Goal: Task Accomplishment & Management: Complete application form

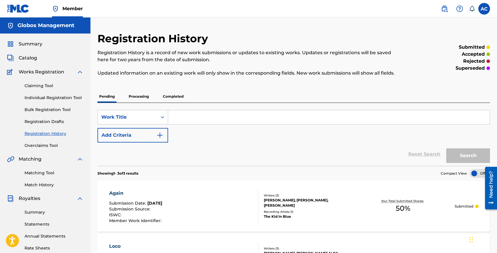
click at [41, 133] on link "Registration History" at bounding box center [54, 134] width 59 height 6
click at [32, 95] on link "Individual Registration Tool" at bounding box center [54, 98] width 59 height 6
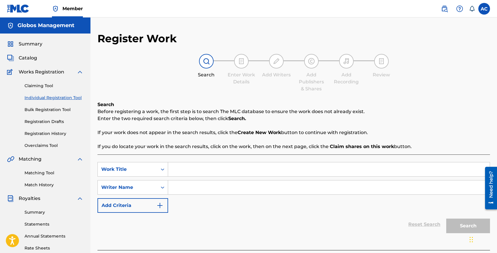
click at [180, 171] on input "Search Form" at bounding box center [329, 170] width 322 height 14
type input "Lucky Tonight"
click at [179, 187] on input "Search Form" at bounding box center [329, 188] width 322 height 14
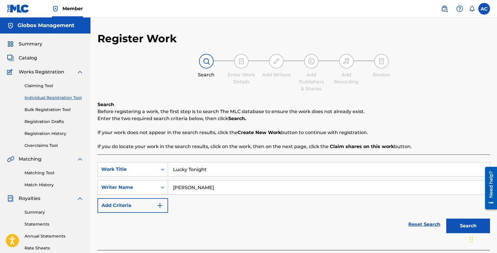
type input "[PERSON_NAME]"
click at [446, 219] on button "Search" at bounding box center [468, 226] width 44 height 15
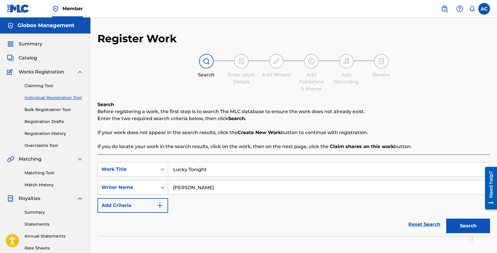
scroll to position [109, 0]
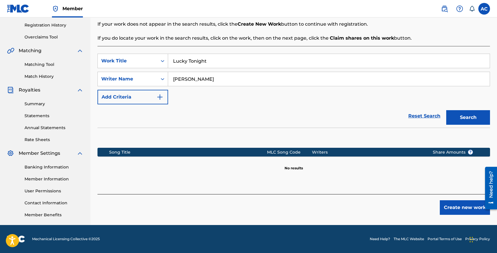
click at [458, 207] on button "Create new work" at bounding box center [465, 207] width 50 height 15
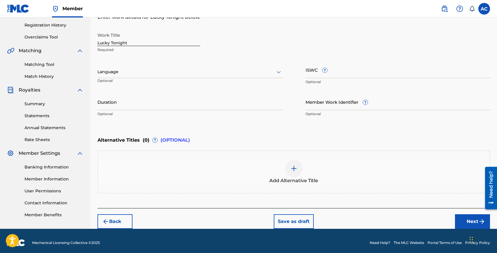
click at [117, 72] on div at bounding box center [189, 71] width 185 height 7
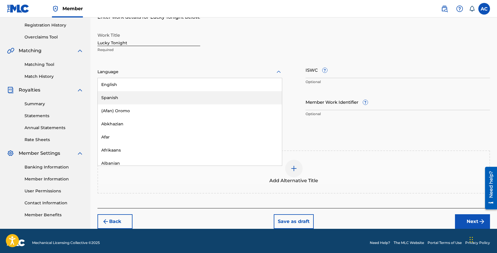
click at [124, 93] on div "Spanish" at bounding box center [190, 97] width 184 height 13
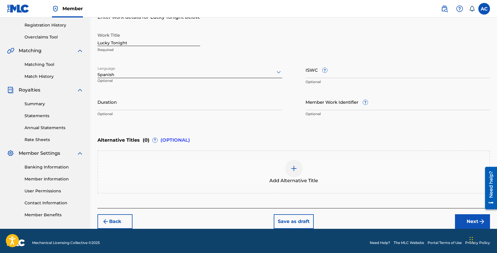
click at [124, 80] on p "Optional" at bounding box center [125, 83] width 57 height 10
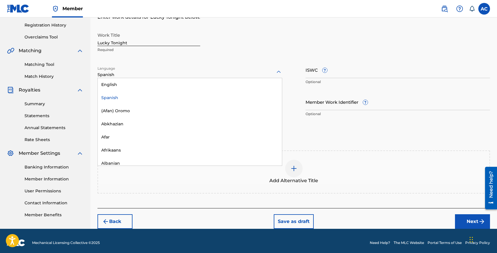
click at [124, 75] on div at bounding box center [189, 71] width 185 height 7
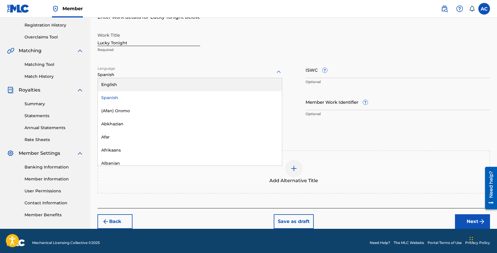
click at [124, 82] on div "English" at bounding box center [190, 84] width 184 height 13
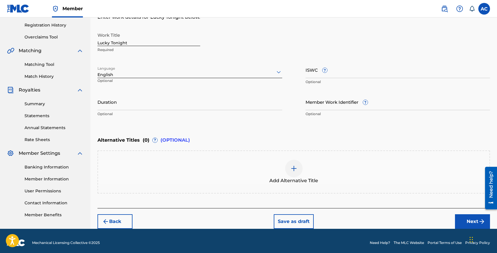
click at [169, 73] on div at bounding box center [189, 71] width 185 height 7
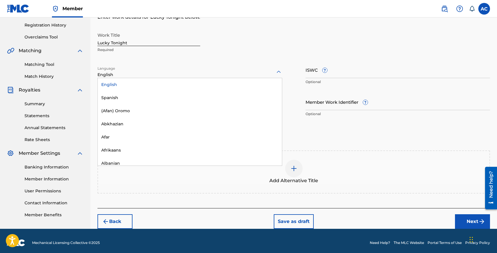
click at [257, 47] on div "Work Title Lucky Tonight Required" at bounding box center [293, 42] width 393 height 26
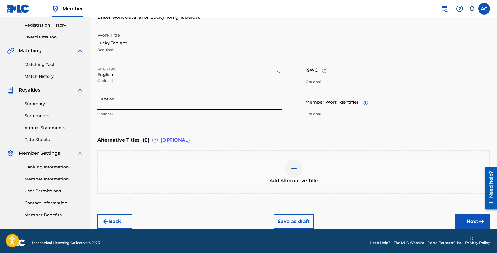
click at [128, 107] on input "Duration" at bounding box center [189, 102] width 185 height 17
type input "02:45"
click at [458, 217] on button "Next" at bounding box center [472, 222] width 35 height 15
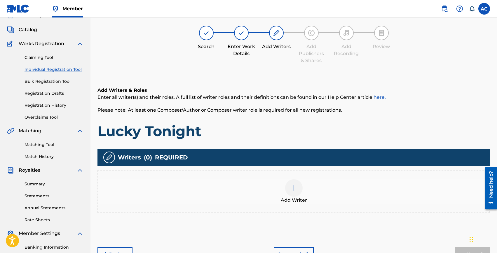
scroll to position [26, 0]
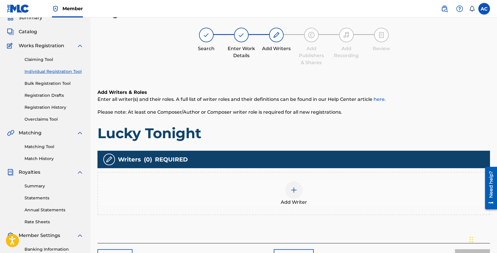
click at [265, 194] on div "Add Writer" at bounding box center [293, 194] width 391 height 25
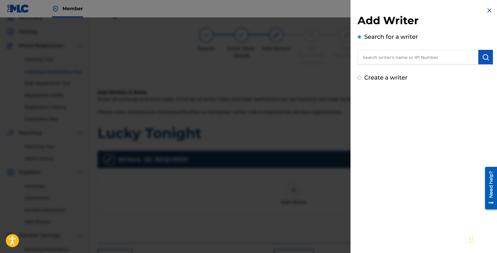
click at [407, 60] on input "text" at bounding box center [418, 57] width 121 height 15
paste input "[PERSON_NAME], [PERSON_NAME]"
type input "[PERSON_NAME], [PERSON_NAME]"
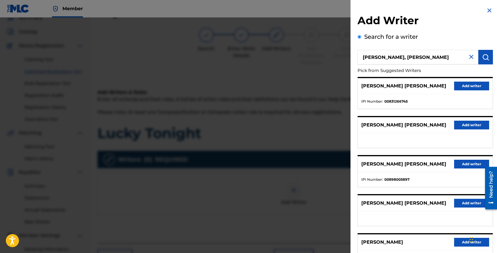
click at [456, 86] on button "Add writer" at bounding box center [471, 86] width 35 height 9
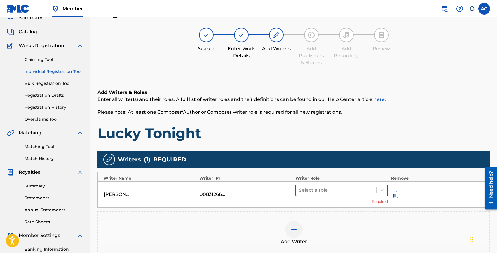
click at [323, 197] on div "Select a role Required" at bounding box center [341, 195] width 93 height 20
click at [324, 194] on div "Select a role" at bounding box center [336, 190] width 81 height 11
click at [324, 204] on div "Composer/Author" at bounding box center [341, 206] width 93 height 12
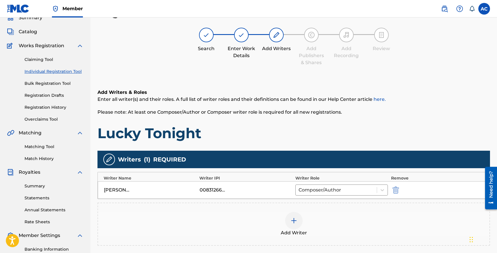
click at [299, 221] on div at bounding box center [294, 221] width 18 height 18
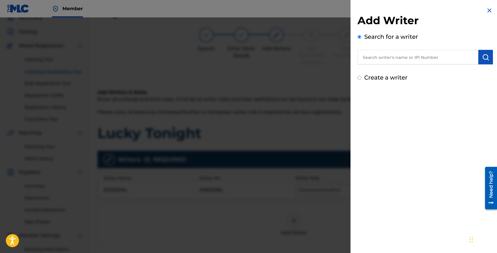
click at [393, 60] on input "text" at bounding box center [418, 57] width 121 height 15
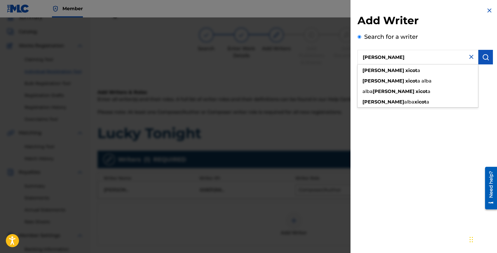
type input "[PERSON_NAME]"
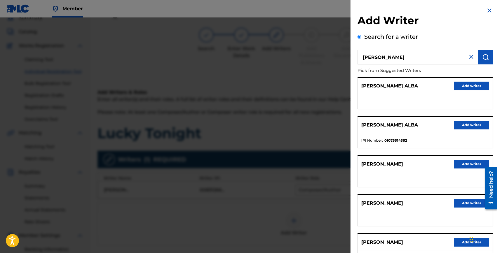
click at [463, 125] on button "Add writer" at bounding box center [471, 125] width 35 height 9
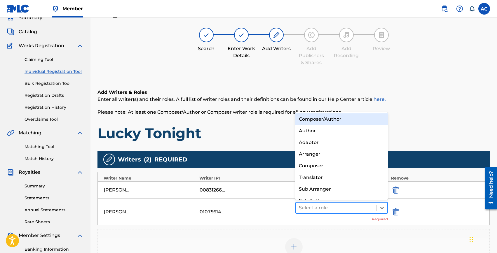
click at [320, 207] on div at bounding box center [336, 208] width 75 height 8
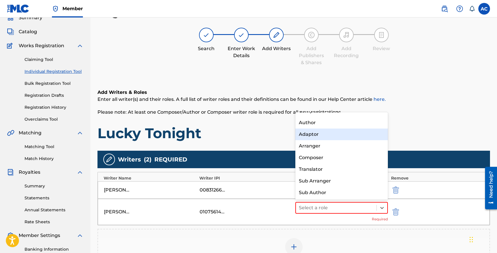
scroll to position [0, 0]
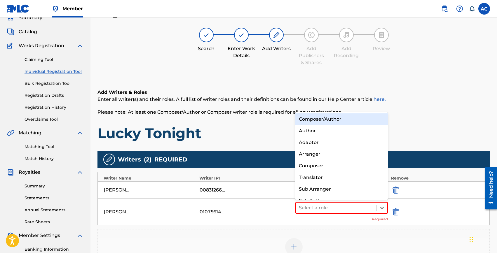
click at [326, 123] on div "Composer/Author" at bounding box center [341, 120] width 93 height 12
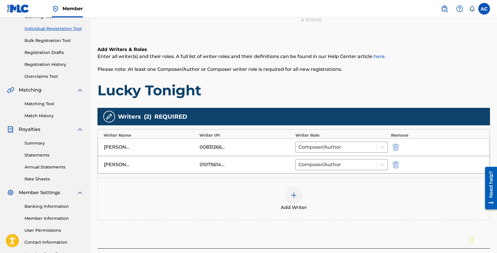
scroll to position [113, 0]
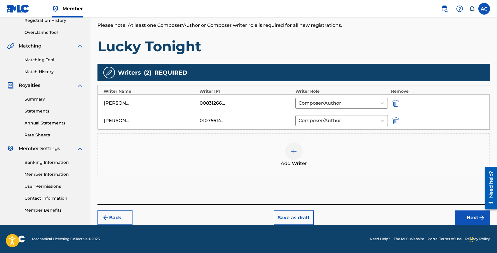
click at [292, 153] on img at bounding box center [293, 151] width 7 height 7
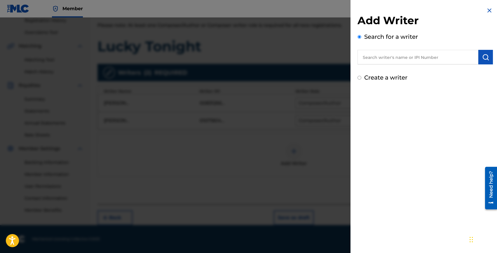
click at [396, 60] on input "text" at bounding box center [418, 57] width 121 height 15
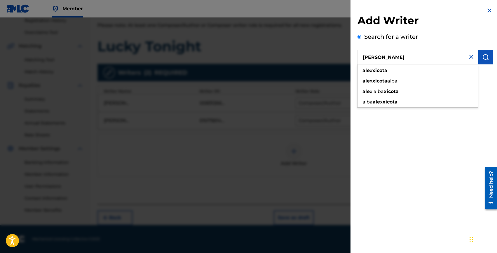
type input "[PERSON_NAME]"
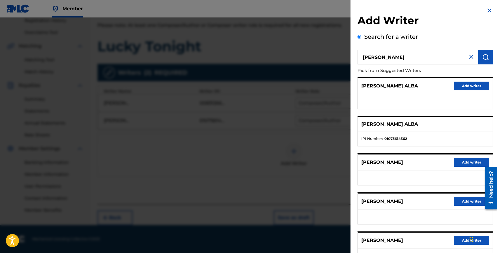
scroll to position [47, 0]
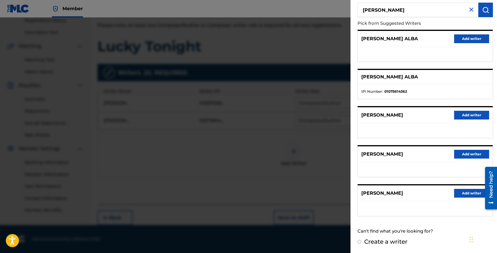
click at [317, 164] on div at bounding box center [248, 144] width 497 height 253
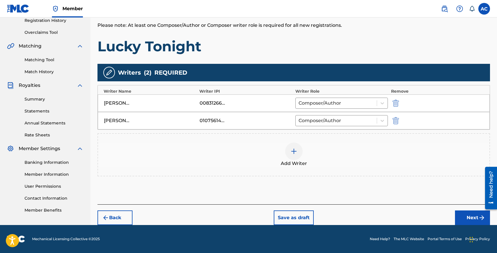
click at [470, 215] on button "Next" at bounding box center [472, 218] width 35 height 15
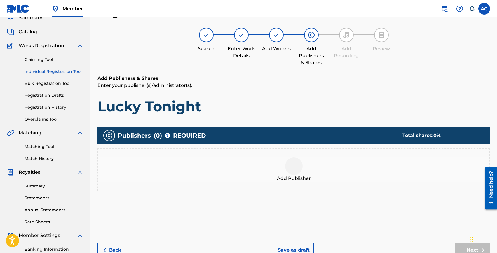
scroll to position [26, 0]
click at [296, 169] on img at bounding box center [293, 166] width 7 height 7
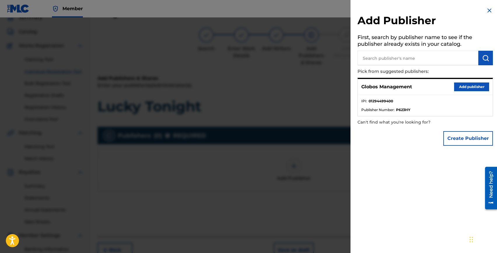
click at [459, 86] on button "Add publisher" at bounding box center [471, 87] width 35 height 9
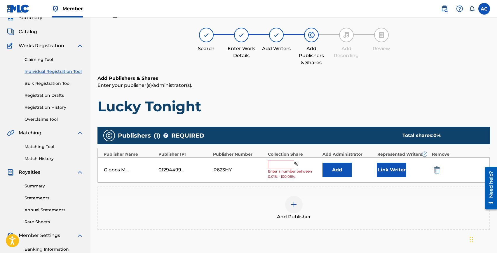
click at [279, 165] on input "text" at bounding box center [281, 165] width 26 height 8
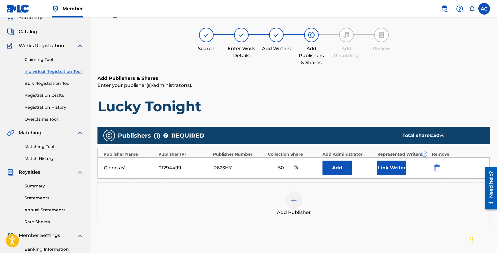
type input "50"
click at [379, 166] on button "Link Writer" at bounding box center [391, 168] width 29 height 15
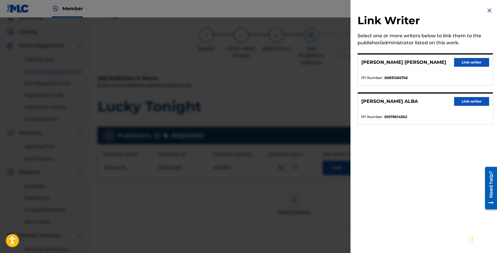
click at [462, 98] on button "Link writer" at bounding box center [471, 101] width 35 height 9
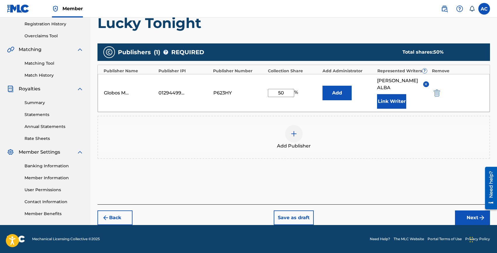
click at [474, 217] on button "Next" at bounding box center [472, 218] width 35 height 15
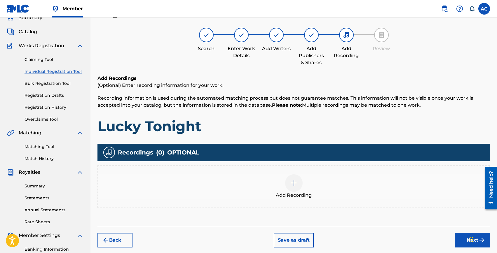
click at [268, 175] on div "Add Recording" at bounding box center [293, 187] width 391 height 25
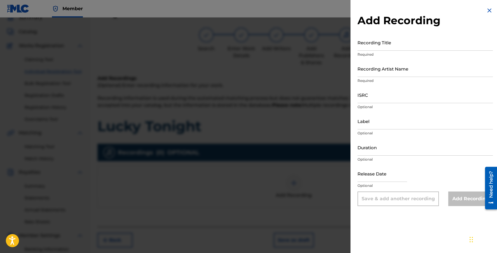
click at [393, 42] on input "Recording Title" at bounding box center [425, 42] width 135 height 17
click at [372, 97] on input "ISRC" at bounding box center [425, 95] width 135 height 17
paste input "GBMJG2526022"
type input "GBMJG2526022"
click at [371, 48] on input "Recording Title" at bounding box center [425, 42] width 135 height 17
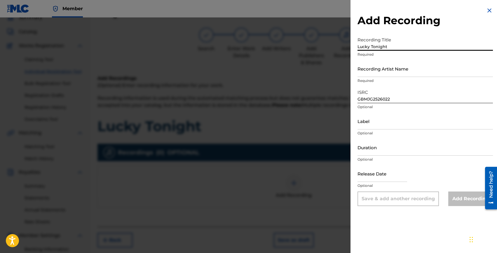
type input "Lucky Tonight"
click at [386, 68] on input "Recording Artist Name" at bounding box center [425, 68] width 135 height 17
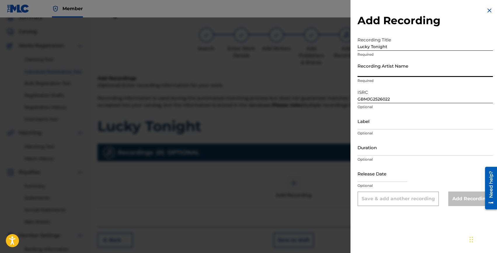
paste input "The Palm Tree Boy, [PERSON_NAME], [PERSON_NAME], Lyge"
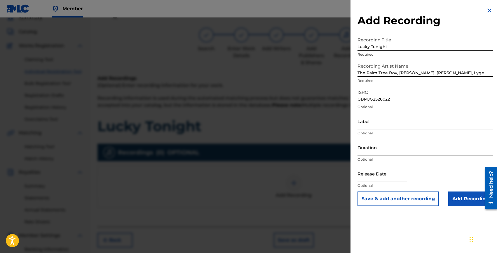
type input "The Palm Tree Boy, [PERSON_NAME], [PERSON_NAME], Lyge"
click at [367, 152] on input "Duration" at bounding box center [425, 147] width 135 height 17
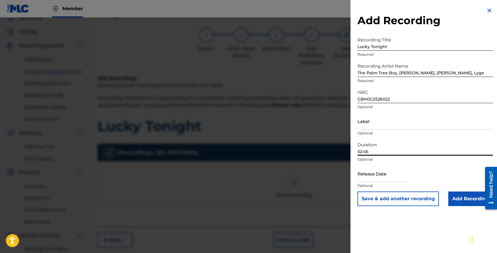
type input "02:45"
click at [372, 175] on input "text" at bounding box center [383, 173] width 50 height 17
select select "7"
select select "2025"
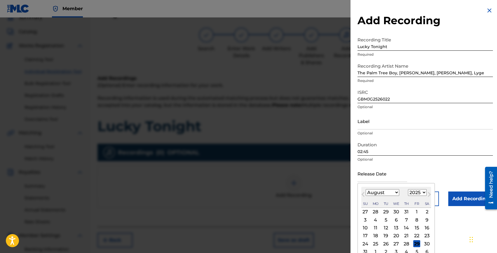
click at [428, 244] on div "30" at bounding box center [426, 243] width 7 height 7
type input "[DATE]"
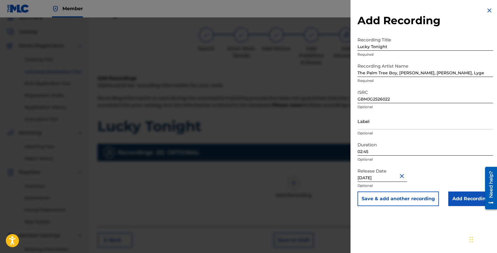
click at [377, 177] on input "[DATE]" at bounding box center [383, 173] width 50 height 17
select select "7"
select select "2025"
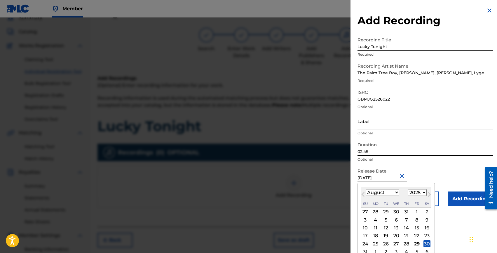
click at [418, 245] on div "29" at bounding box center [416, 243] width 7 height 7
type input "[DATE]"
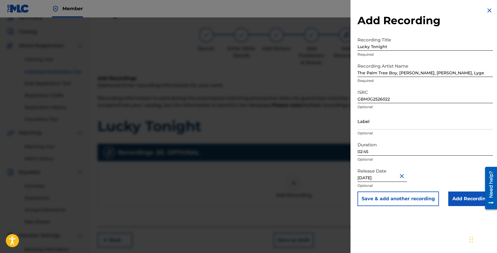
click at [459, 198] on input "Add Recording" at bounding box center [470, 199] width 45 height 15
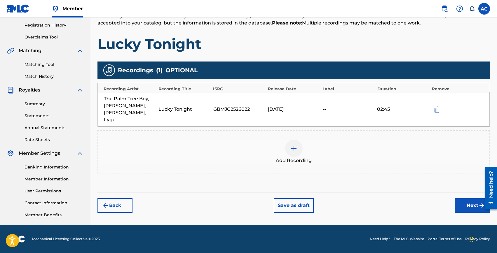
click at [462, 198] on button "Next" at bounding box center [472, 205] width 35 height 15
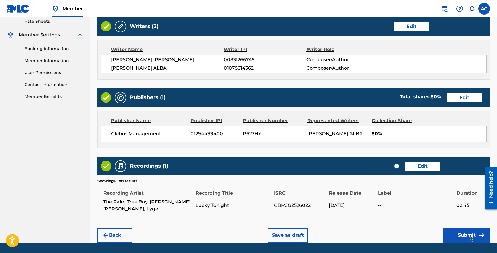
scroll to position [244, 0]
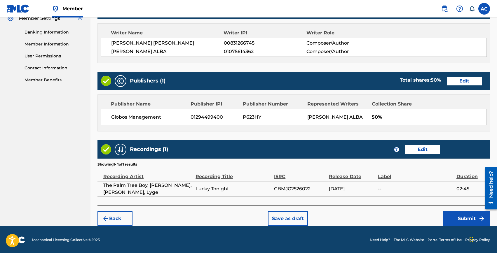
click at [451, 216] on button "Submit" at bounding box center [466, 219] width 47 height 15
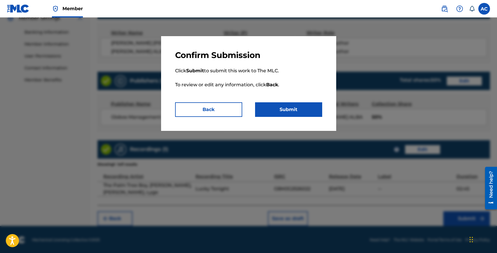
click at [271, 113] on button "Submit" at bounding box center [288, 109] width 67 height 15
